Goal: Task Accomplishment & Management: Manage account settings

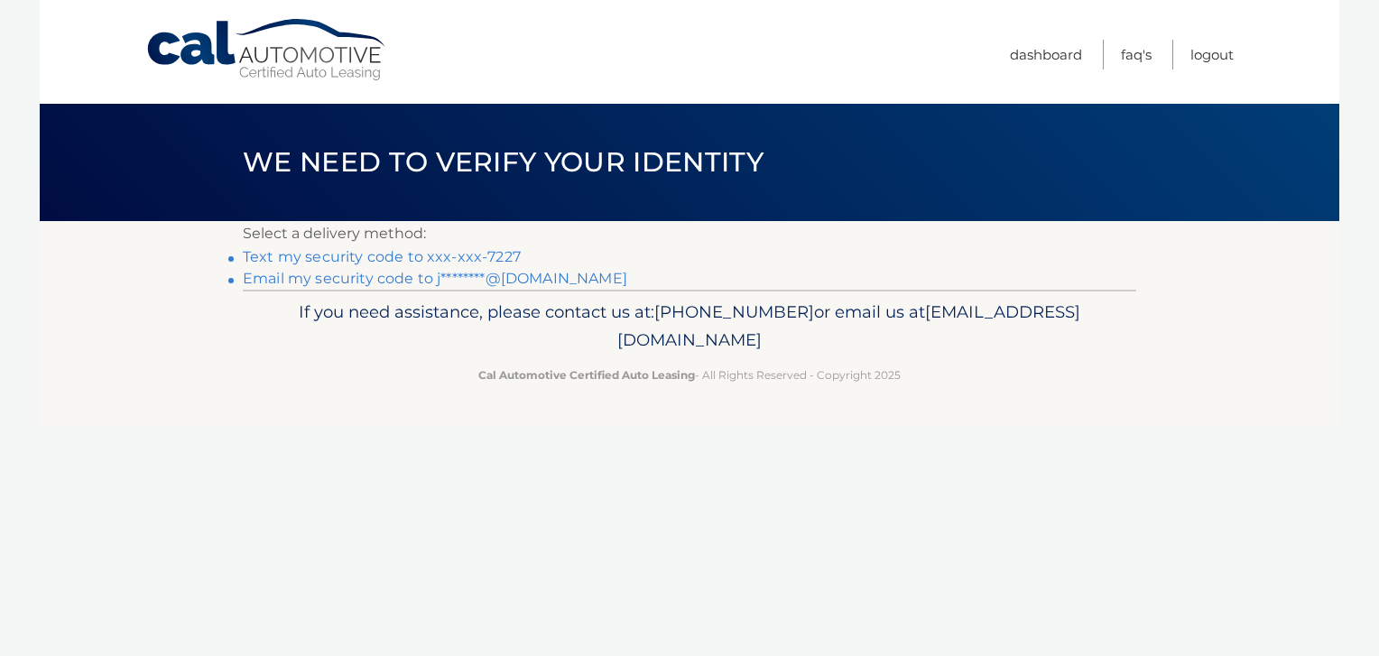
click at [454, 251] on link "Text my security code to xxx-xxx-7227" at bounding box center [382, 256] width 278 height 17
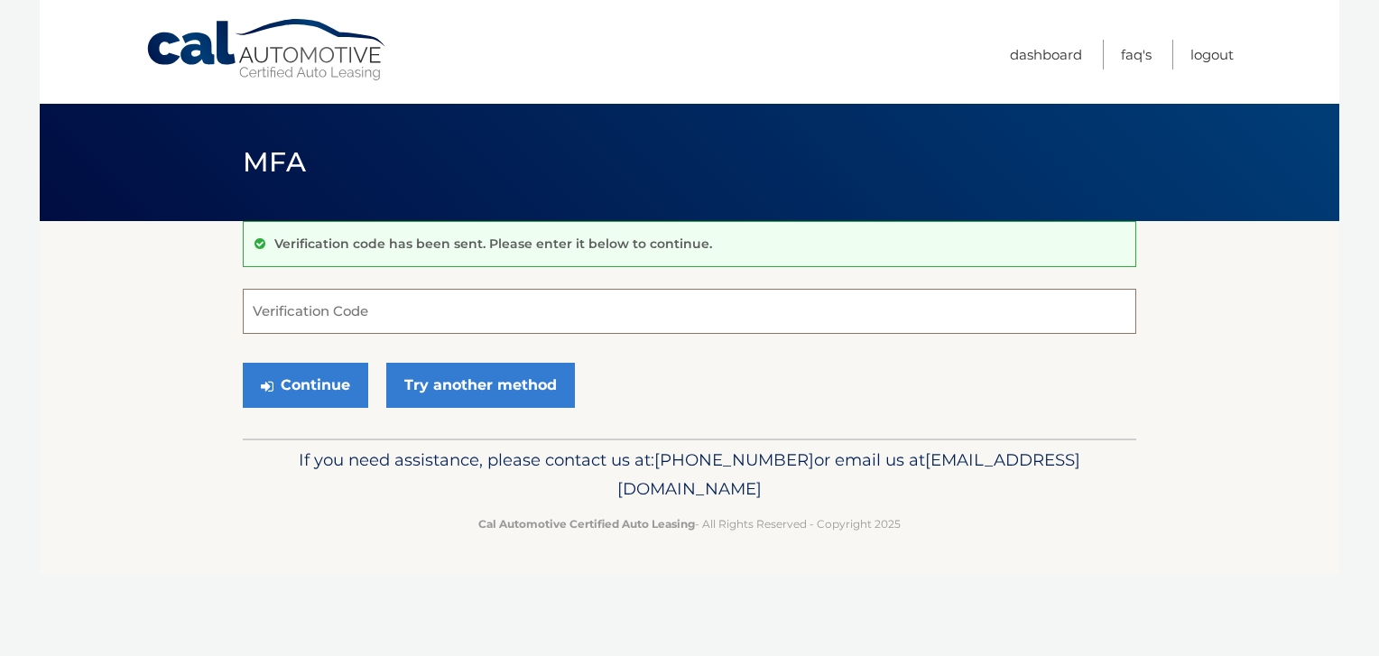
click at [400, 309] on input "Verification Code" at bounding box center [689, 311] width 893 height 45
type input "947546"
click at [323, 387] on button "Continue" at bounding box center [305, 385] width 125 height 45
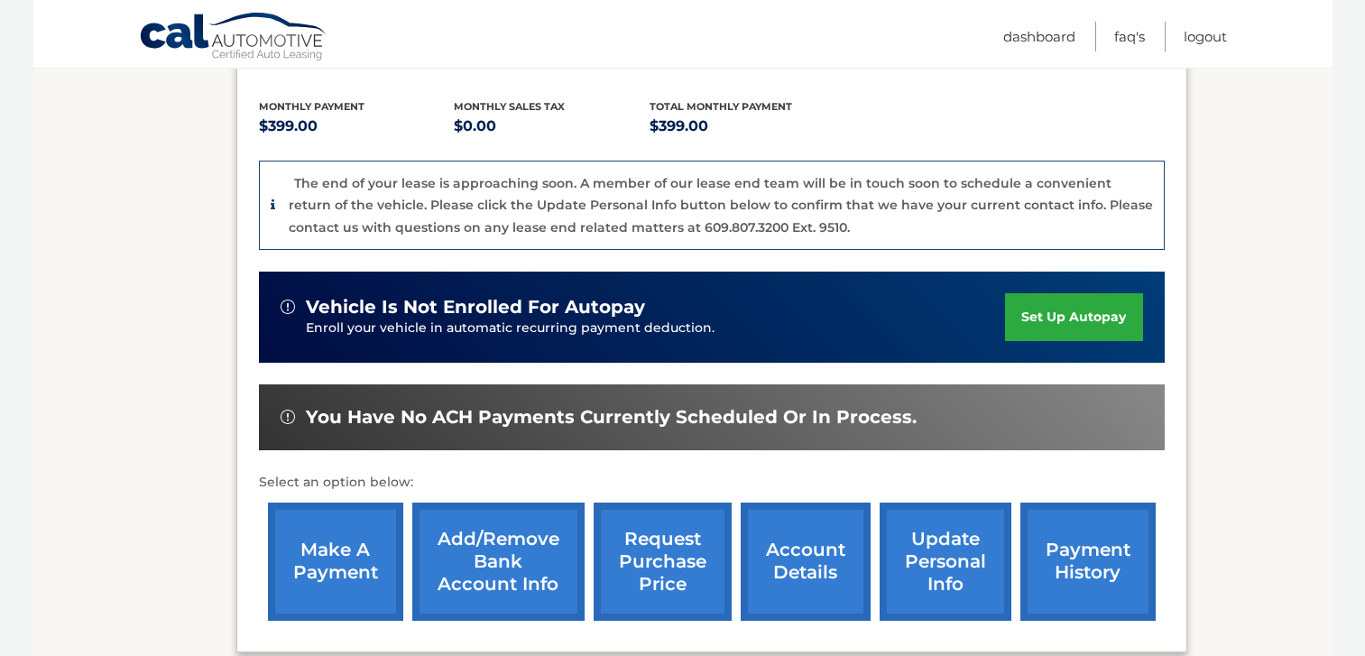
scroll to position [543, 0]
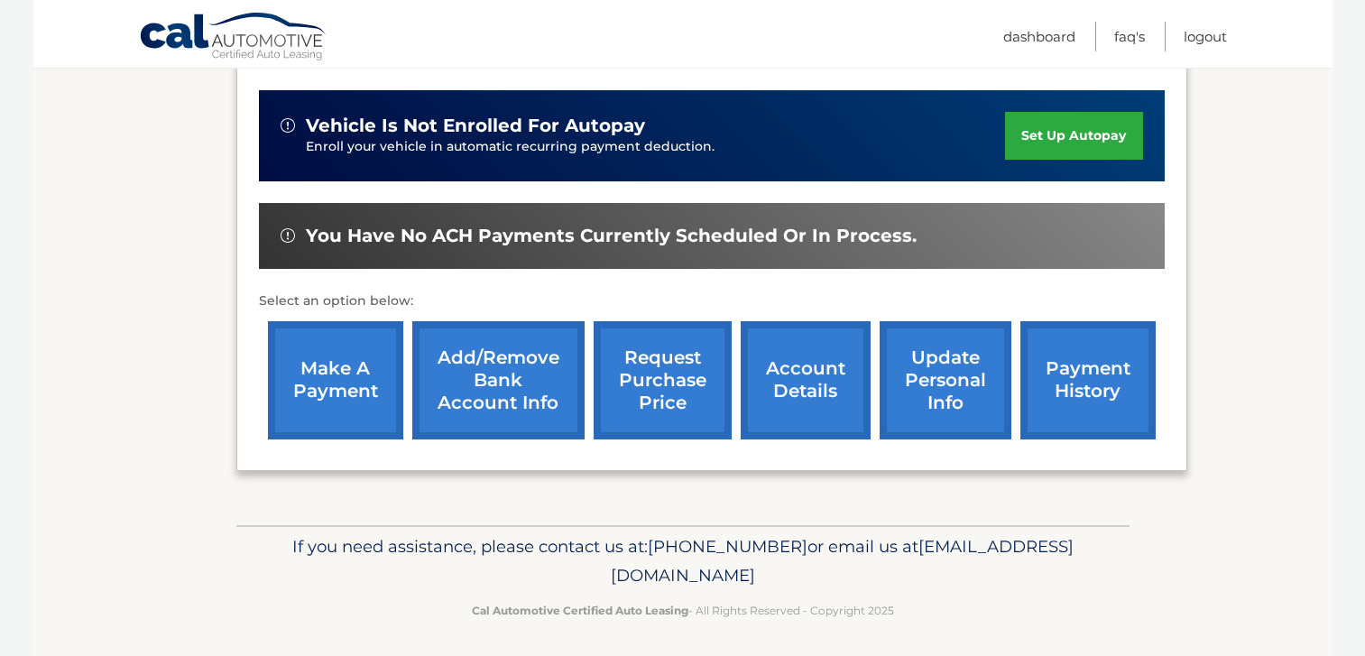
click at [353, 379] on link "make a payment" at bounding box center [335, 380] width 135 height 118
